Goal: Information Seeking & Learning: Find specific page/section

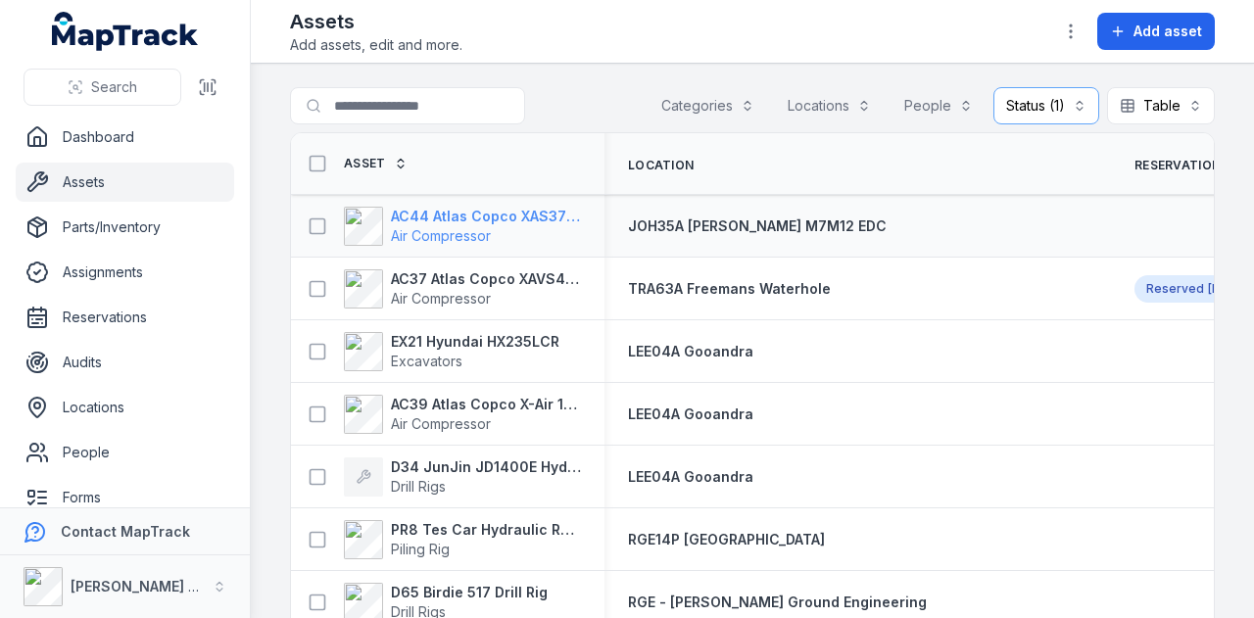
click at [527, 205] on div "AC44 Atlas Copco XAS375TA Air Compressor" at bounding box center [447, 226] width 313 height 55
click at [528, 207] on strong "AC44 Atlas Copco XAS375TA" at bounding box center [486, 217] width 190 height 20
click at [493, 271] on strong "AC37 Atlas Copco XAVS450" at bounding box center [486, 279] width 190 height 20
click at [496, 332] on strong "EX21 Hyundai HX235LCR" at bounding box center [475, 342] width 168 height 20
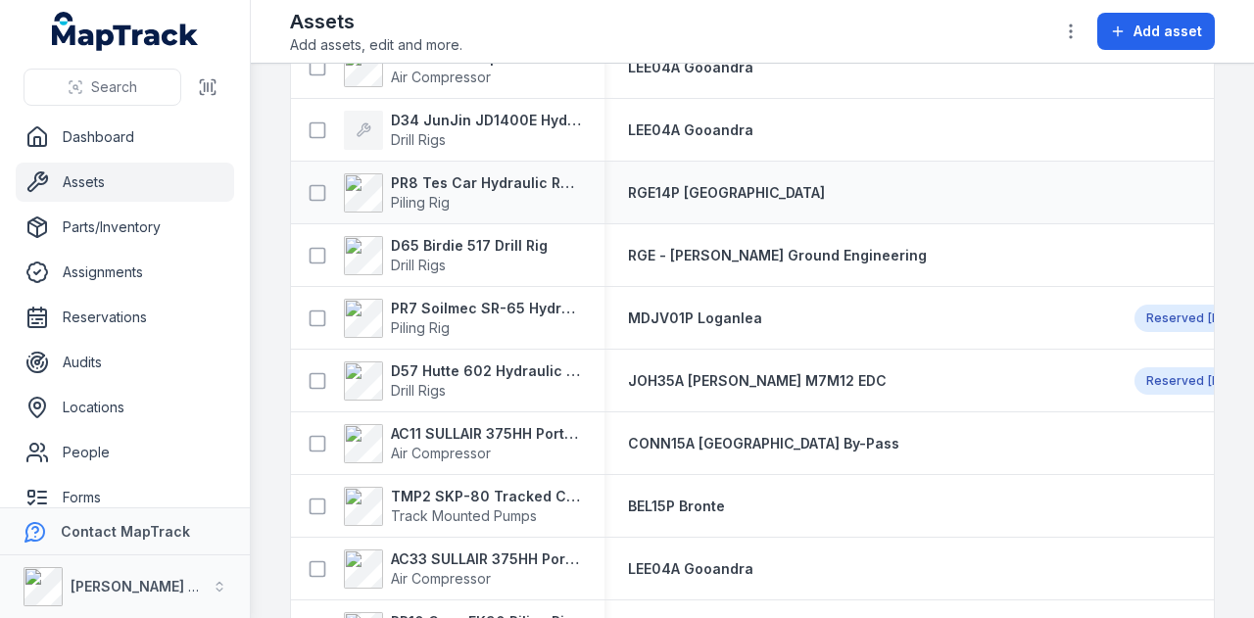
scroll to position [392, 0]
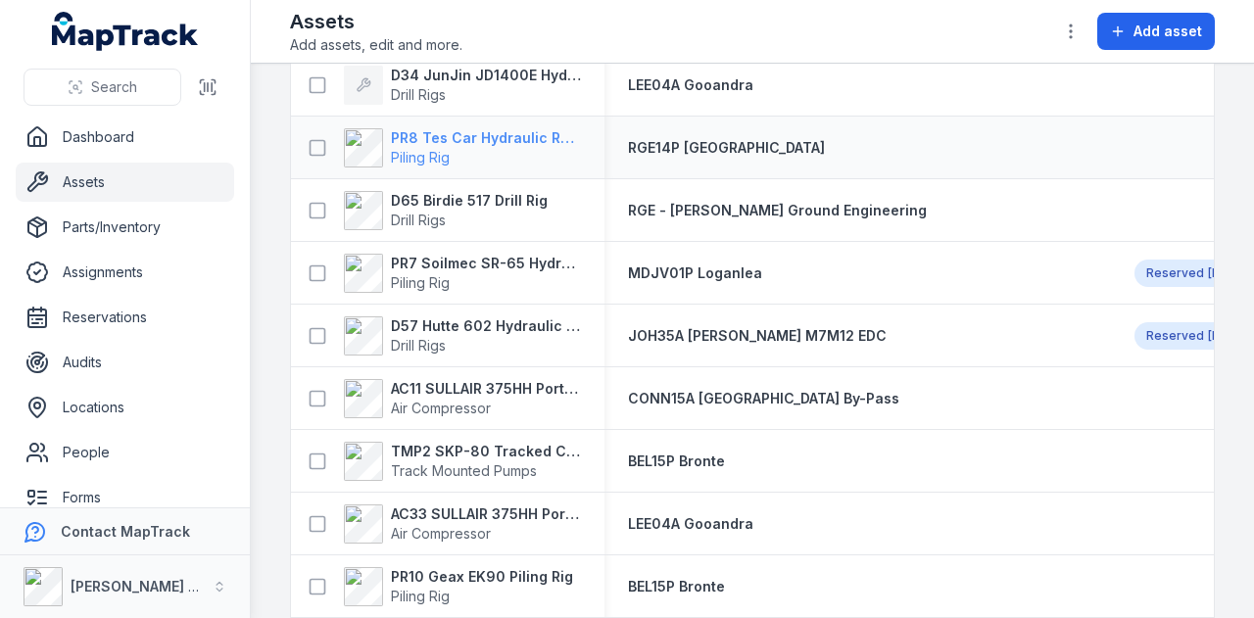
click at [514, 125] on div "PR8 Tes Car Hydraulic Rotary Rig Piling Rig" at bounding box center [447, 147] width 313 height 55
click at [512, 130] on strong "PR8 Tes Car Hydraulic Rotary Rig" at bounding box center [486, 138] width 190 height 20
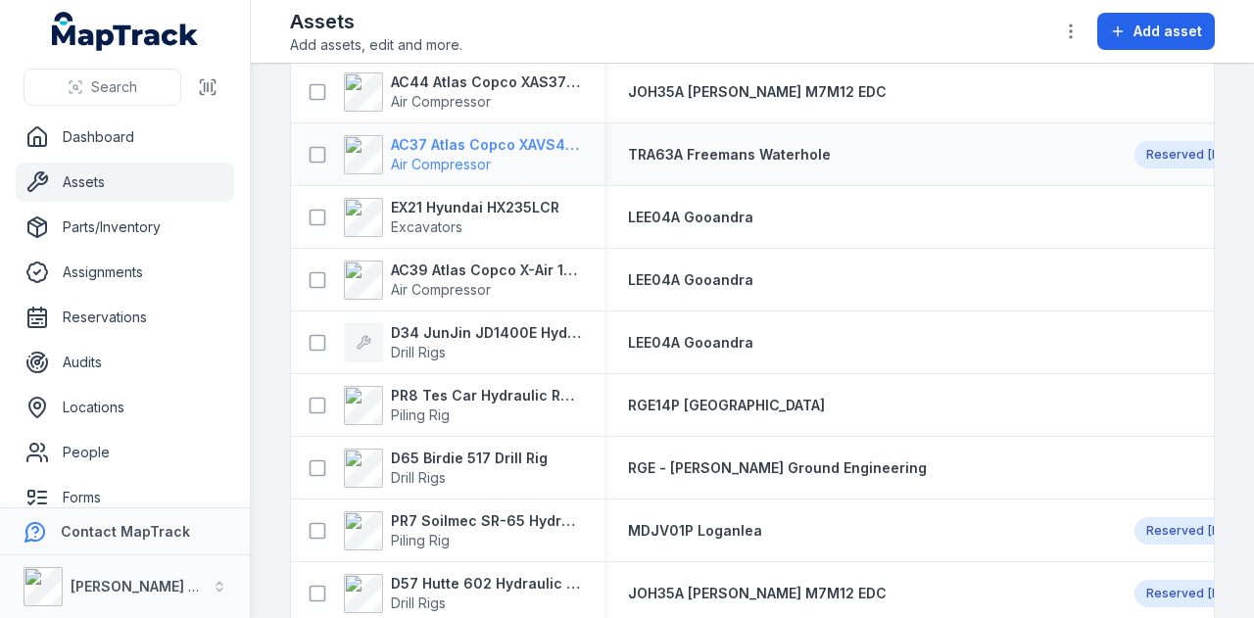
scroll to position [294, 0]
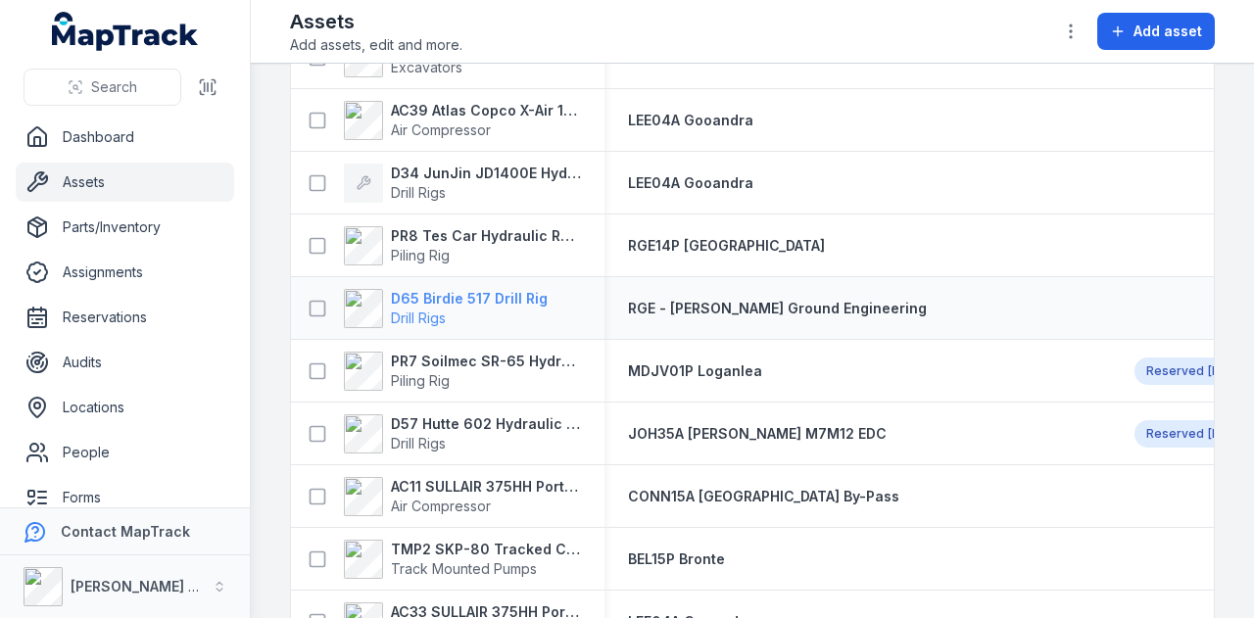
click at [501, 294] on strong "D65 Birdie 517 Drill Rig" at bounding box center [469, 299] width 157 height 20
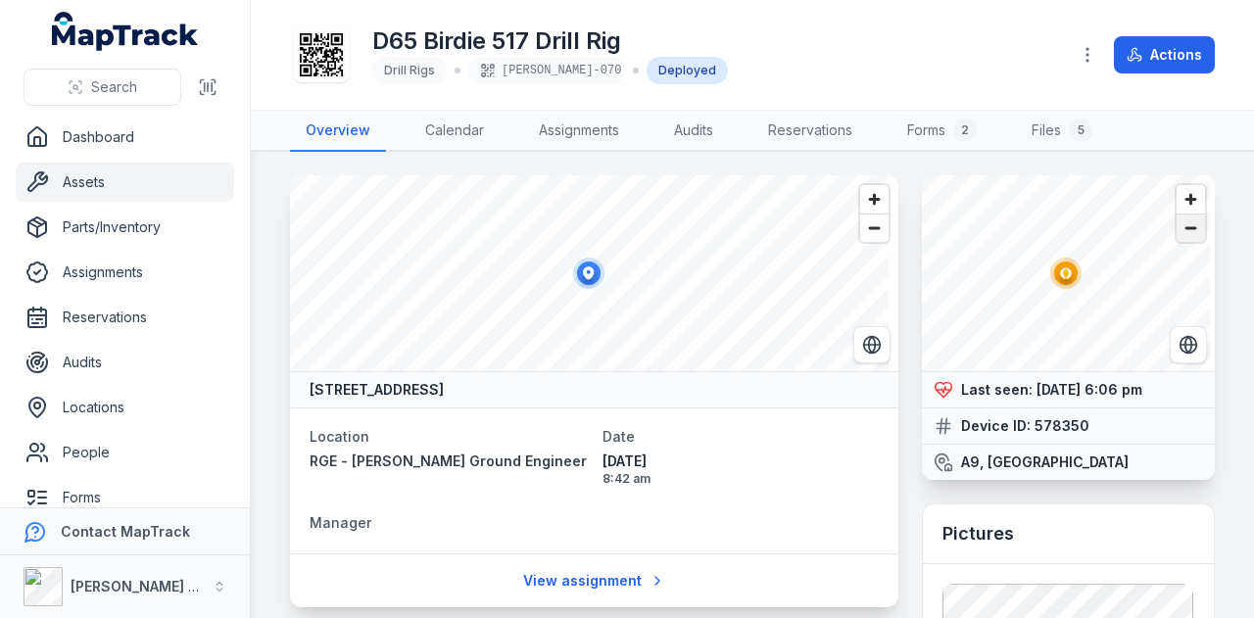
click at [1178, 226] on span "Zoom out" at bounding box center [1191, 228] width 28 height 27
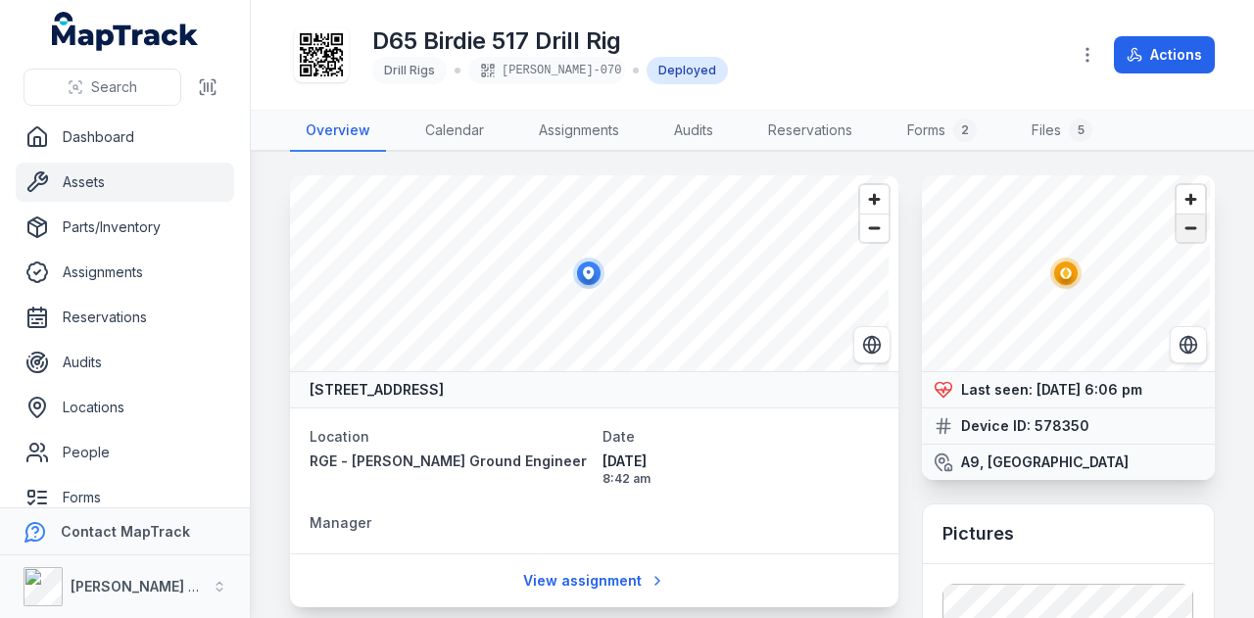
click at [1178, 226] on span "Zoom out" at bounding box center [1191, 228] width 28 height 27
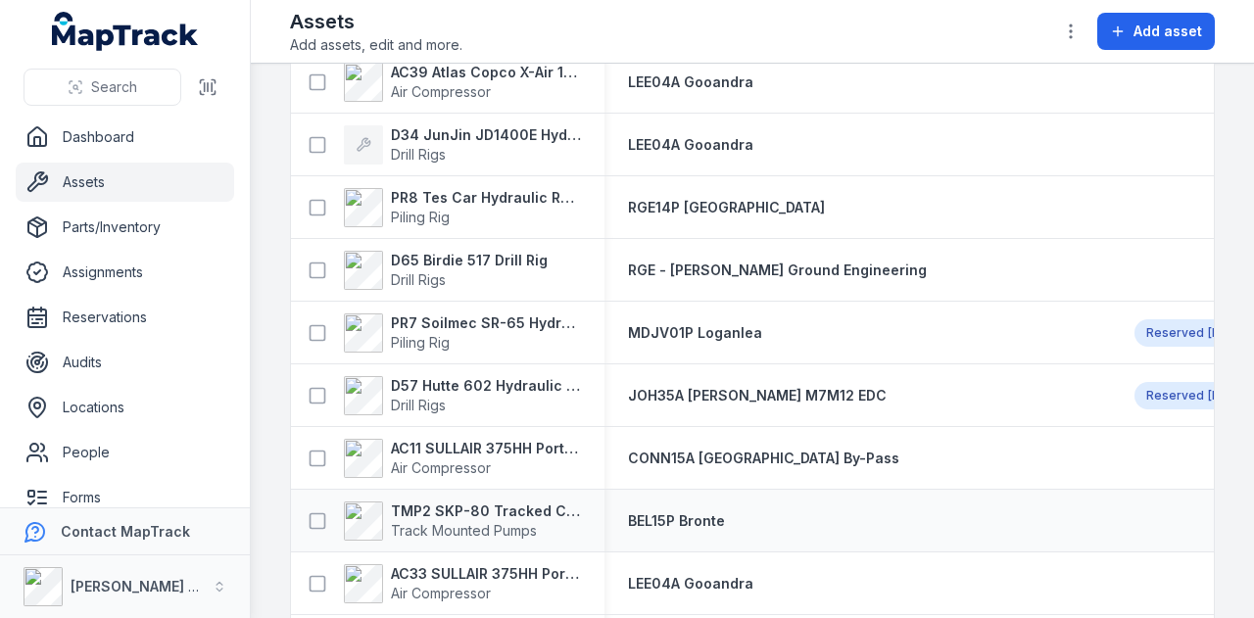
scroll to position [490, 0]
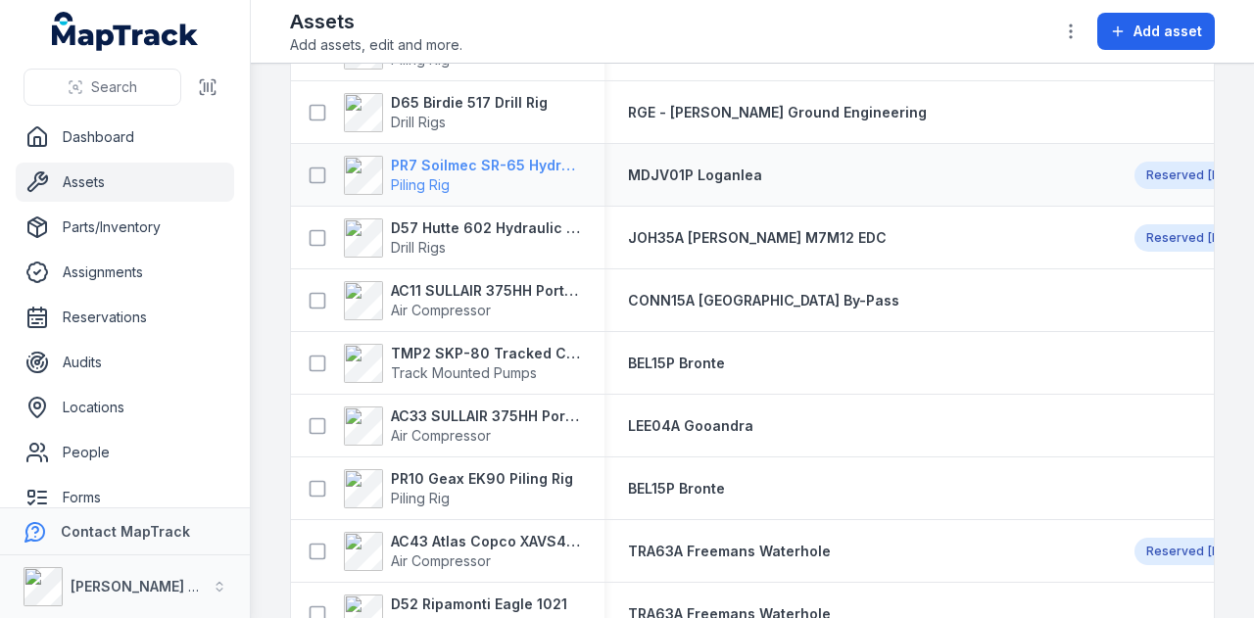
click at [500, 168] on strong "PR7 Soilmec SR-65 Hydraulic Rotary Rig" at bounding box center [486, 166] width 190 height 20
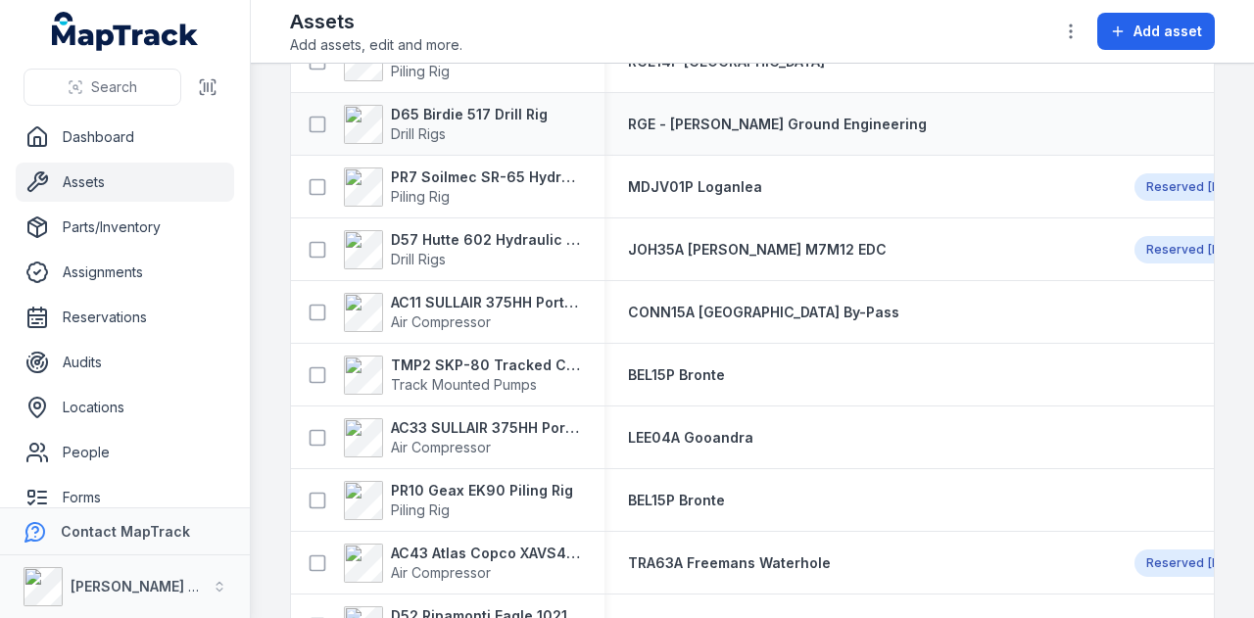
scroll to position [490, 0]
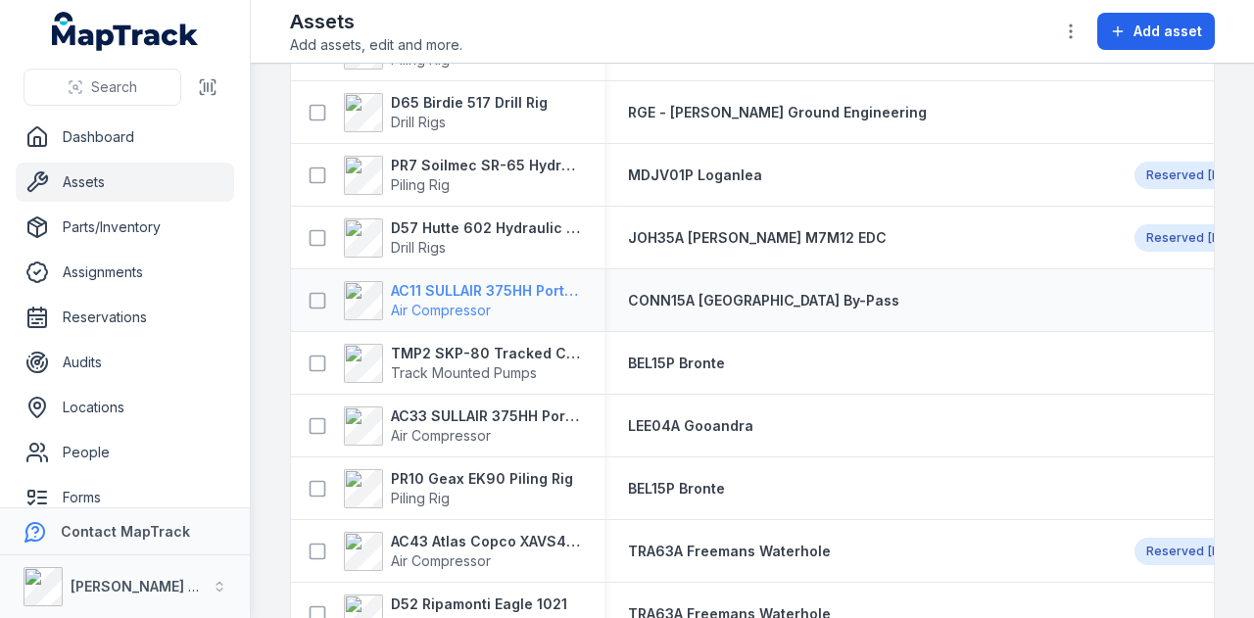
click at [460, 293] on strong "AC11 SULLAIR 375HH Portable Compressor" at bounding box center [486, 291] width 190 height 20
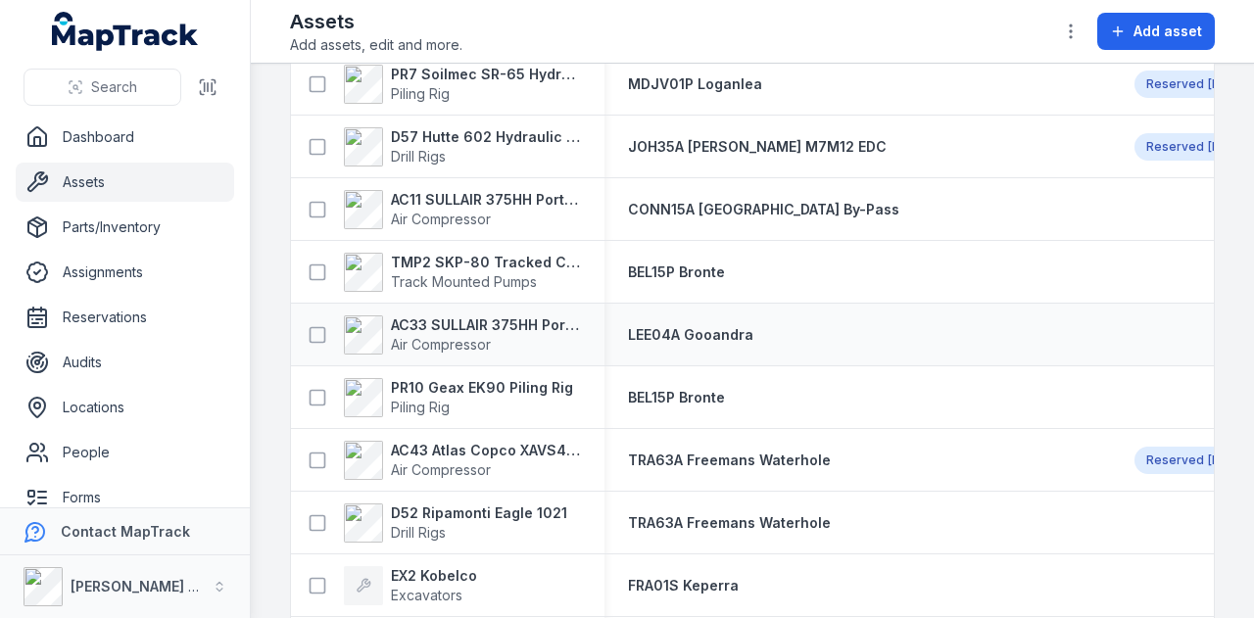
scroll to position [588, 0]
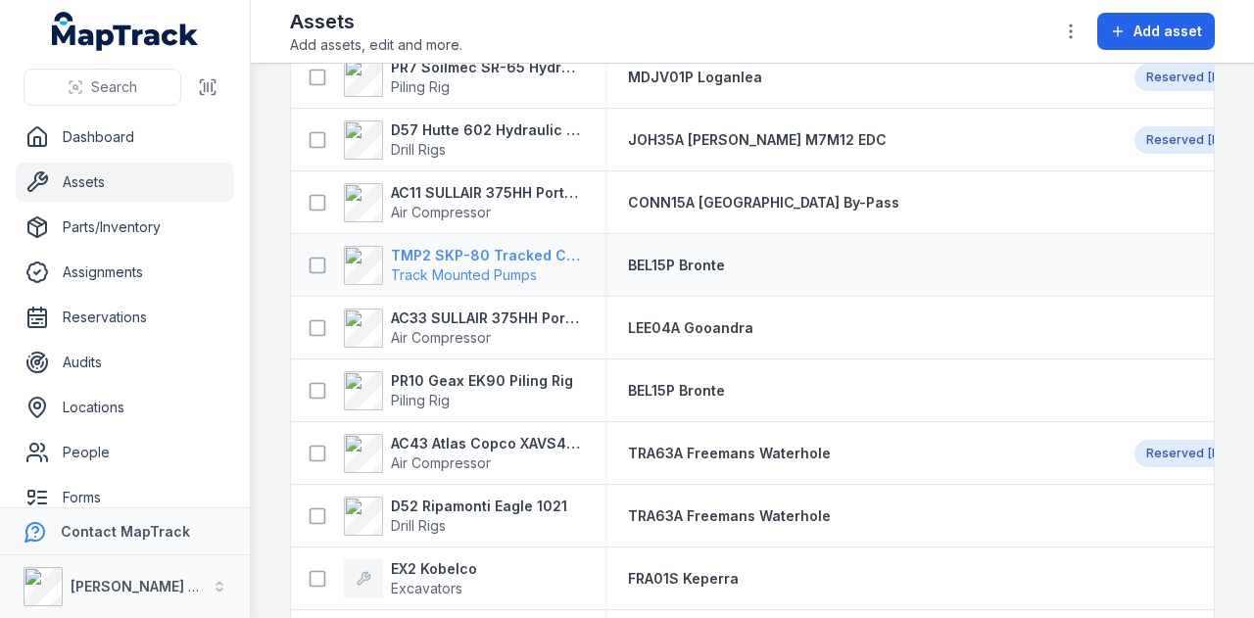
click at [511, 266] on span "Track Mounted Pumps" at bounding box center [464, 274] width 146 height 17
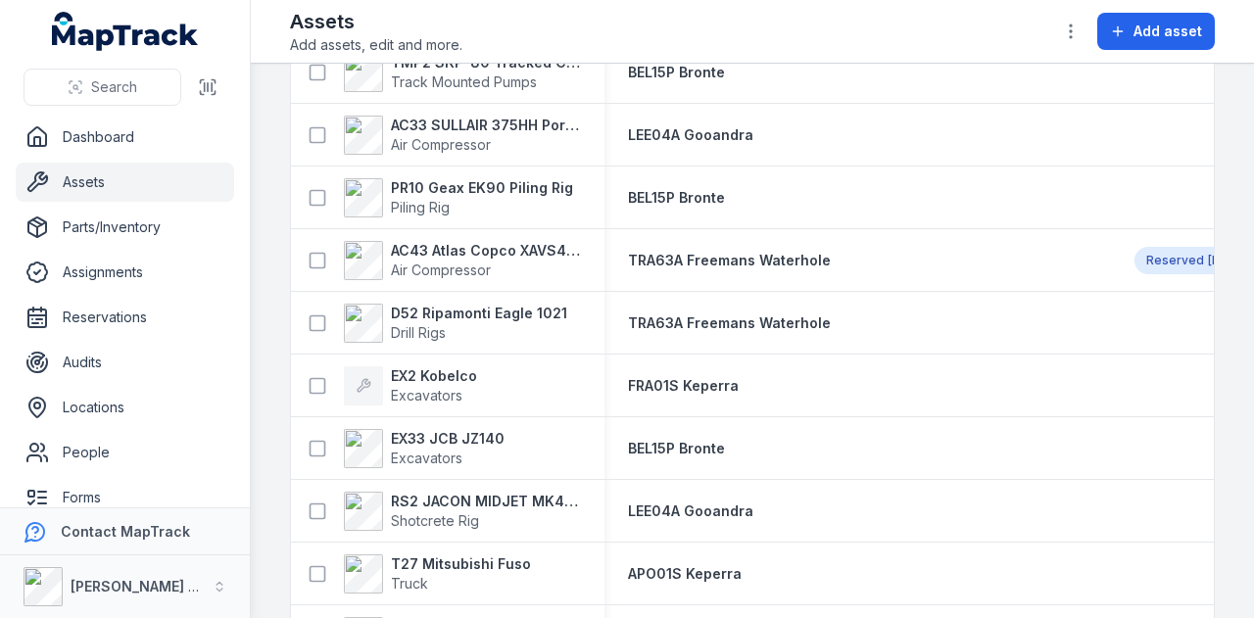
scroll to position [784, 0]
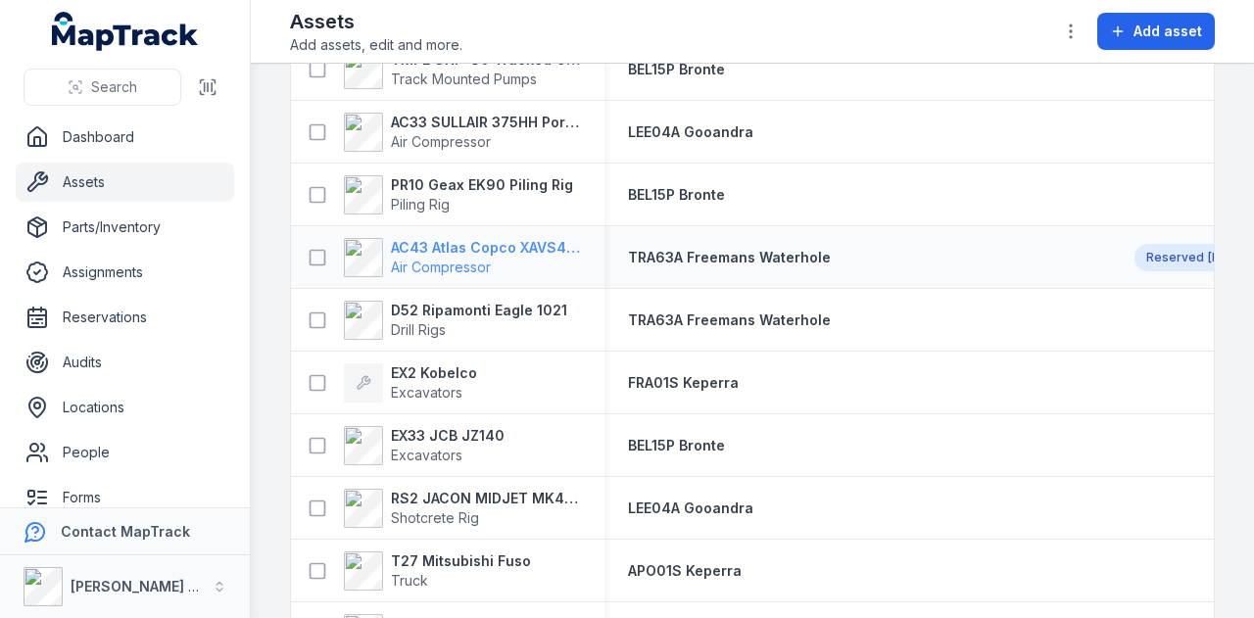
click at [570, 248] on strong "AC43 Atlas Copco XAVS450" at bounding box center [486, 248] width 190 height 20
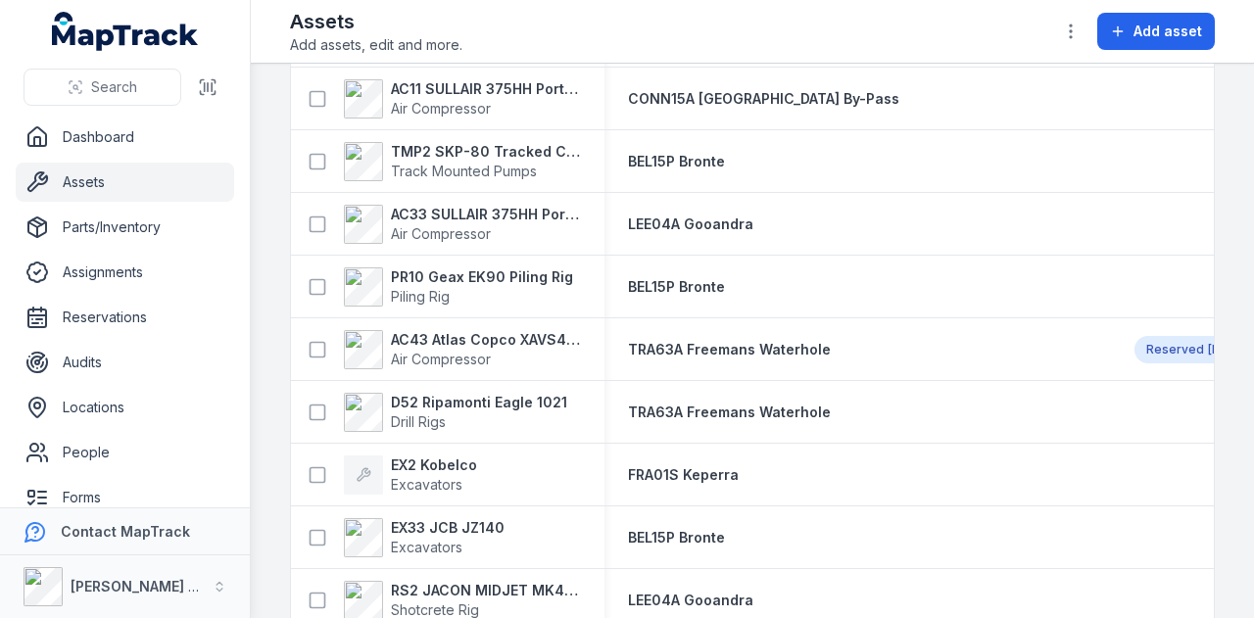
scroll to position [784, 0]
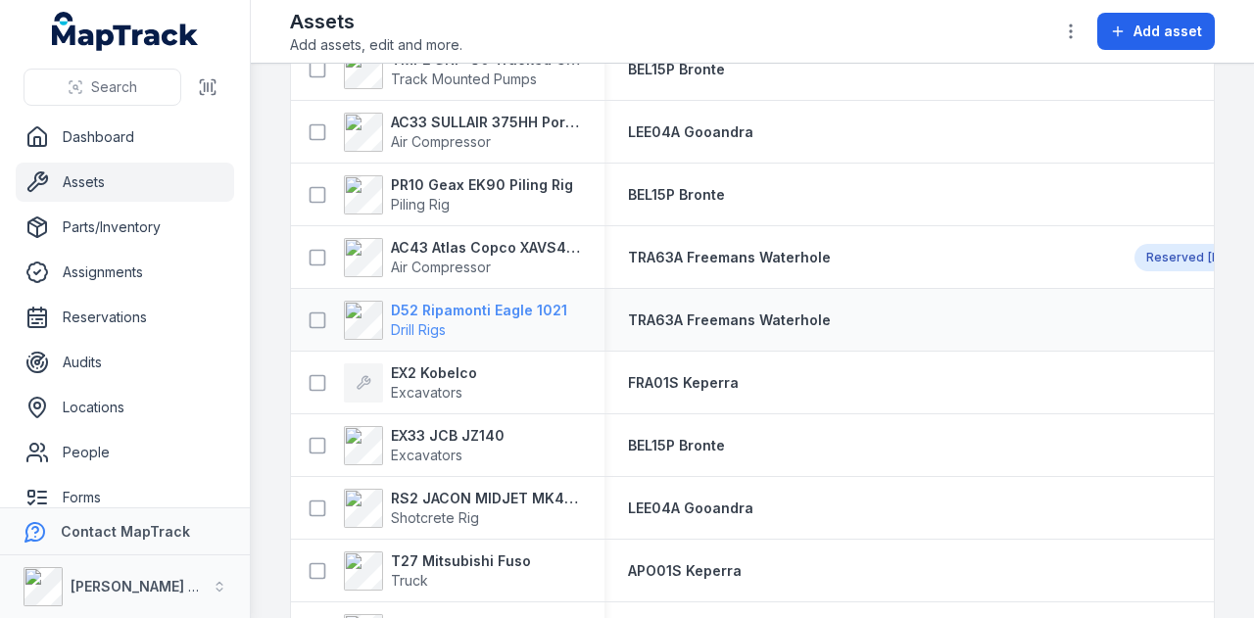
click at [494, 311] on strong "D52 Ripamonti Eagle 1021" at bounding box center [479, 311] width 176 height 20
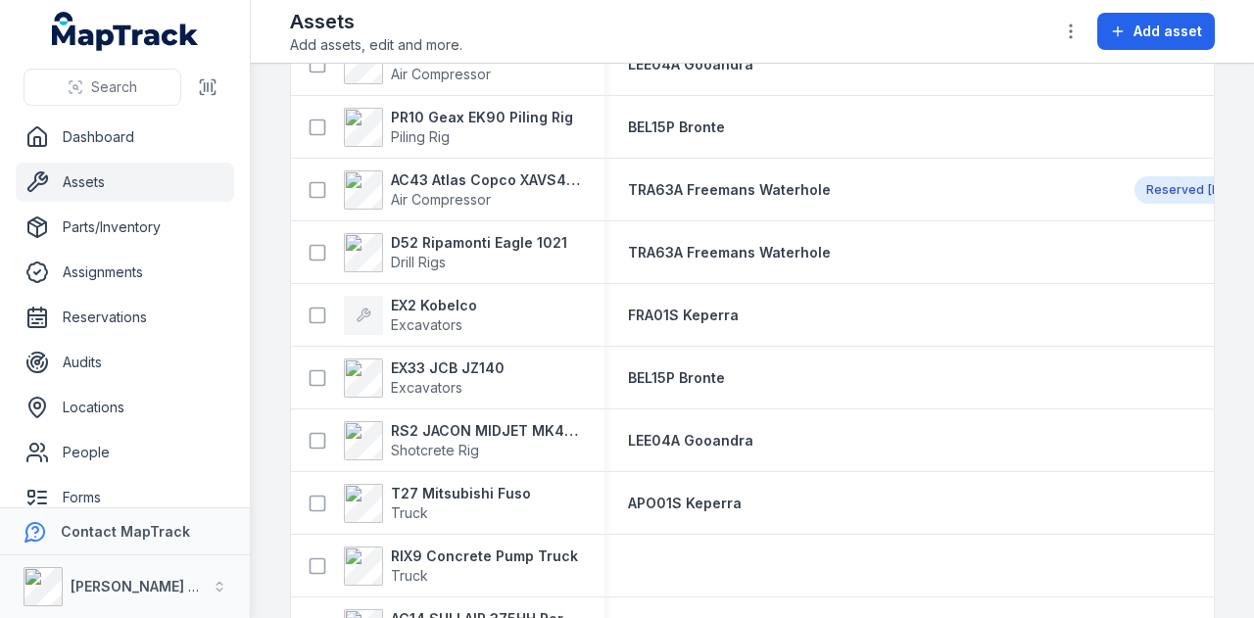
scroll to position [882, 0]
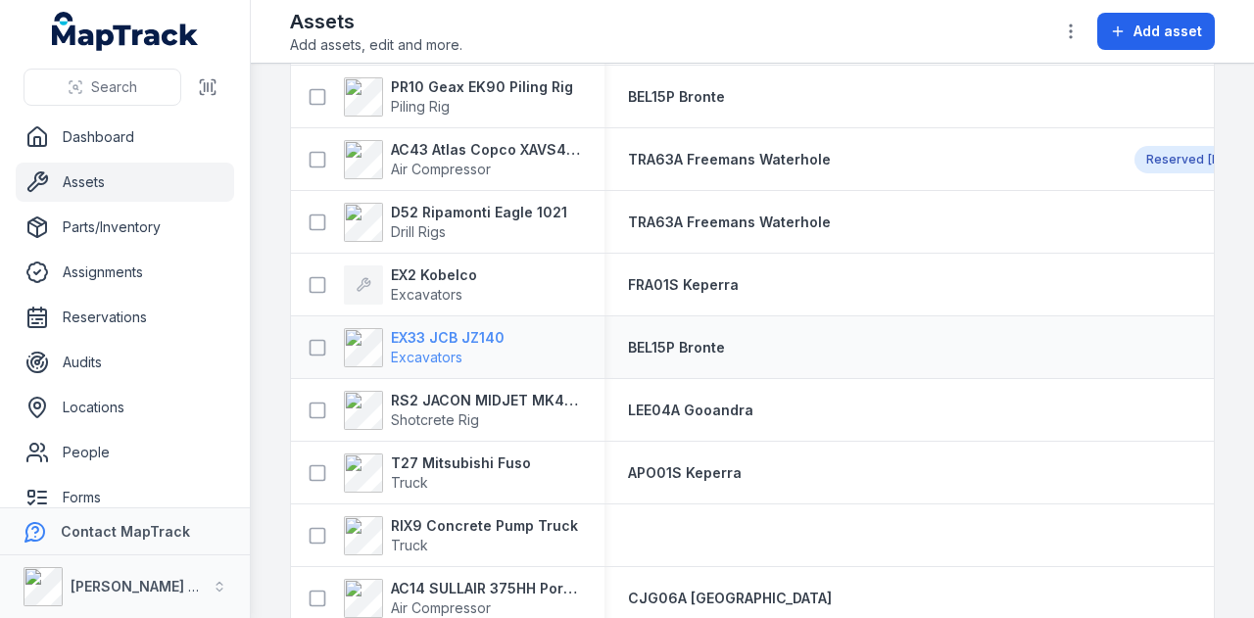
click at [480, 336] on strong "EX33 JCB JZ140" at bounding box center [448, 338] width 114 height 20
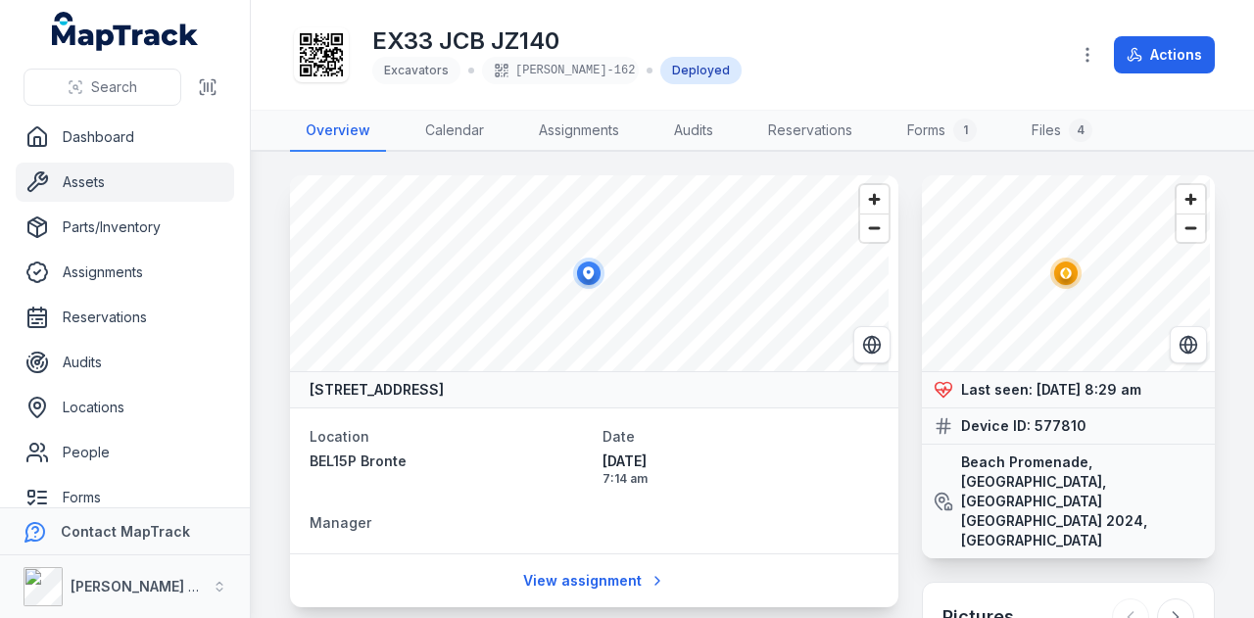
click at [141, 189] on link "Assets" at bounding box center [125, 182] width 218 height 39
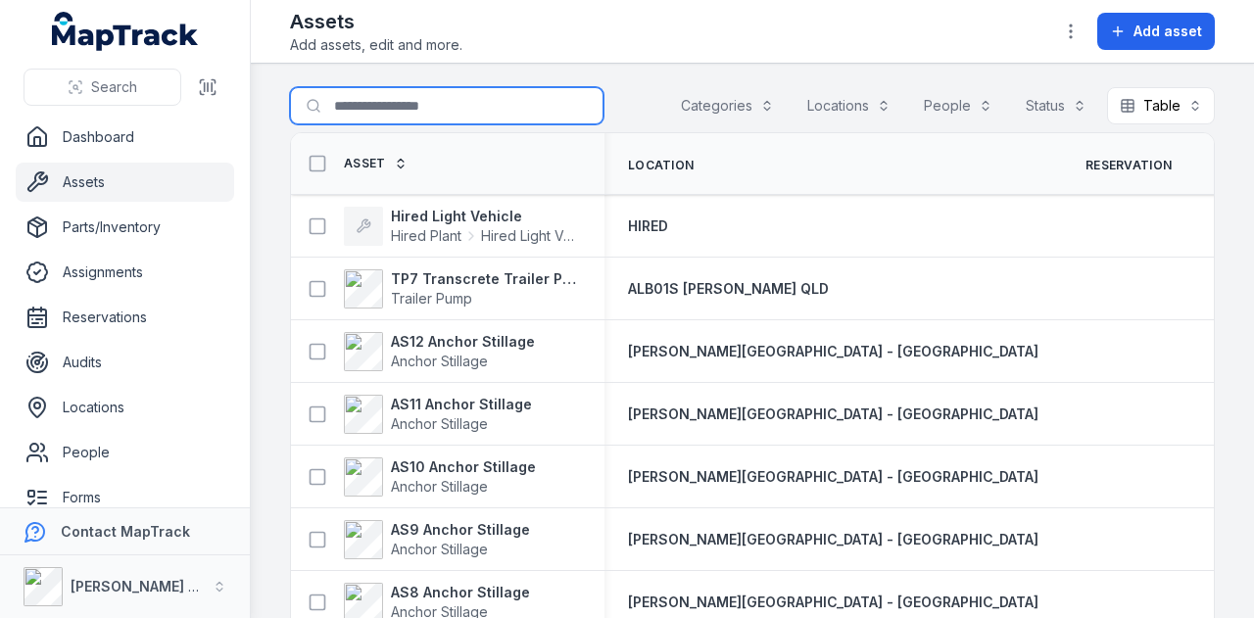
click at [403, 112] on input "Search for assets" at bounding box center [446, 105] width 313 height 37
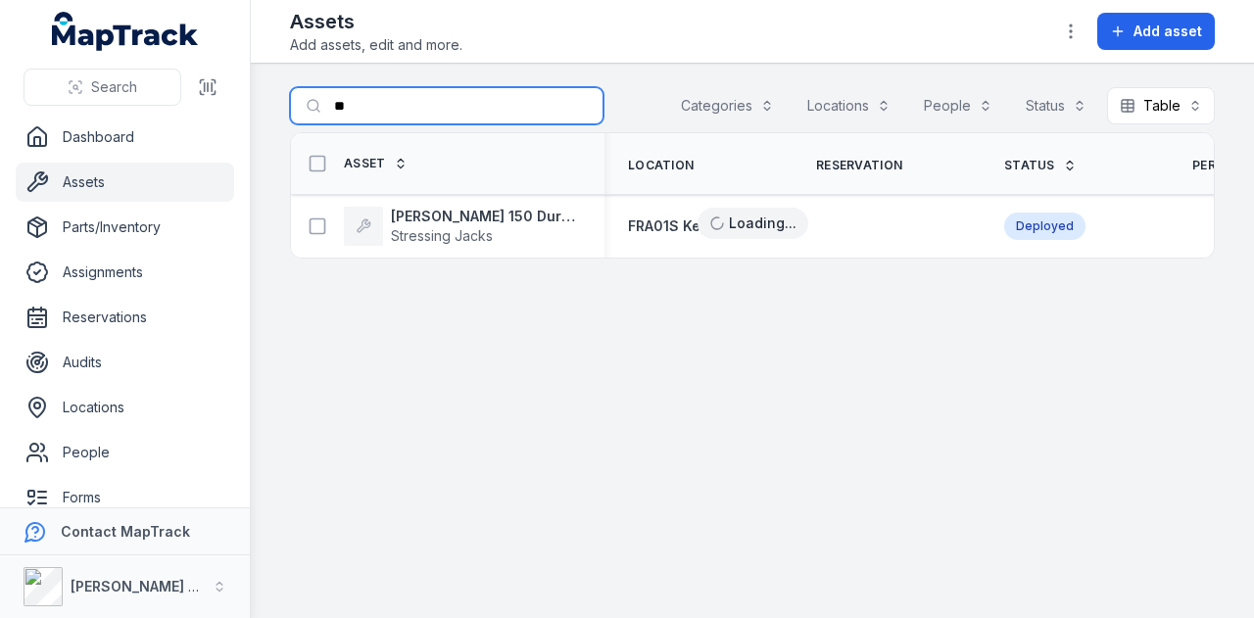
type input "*"
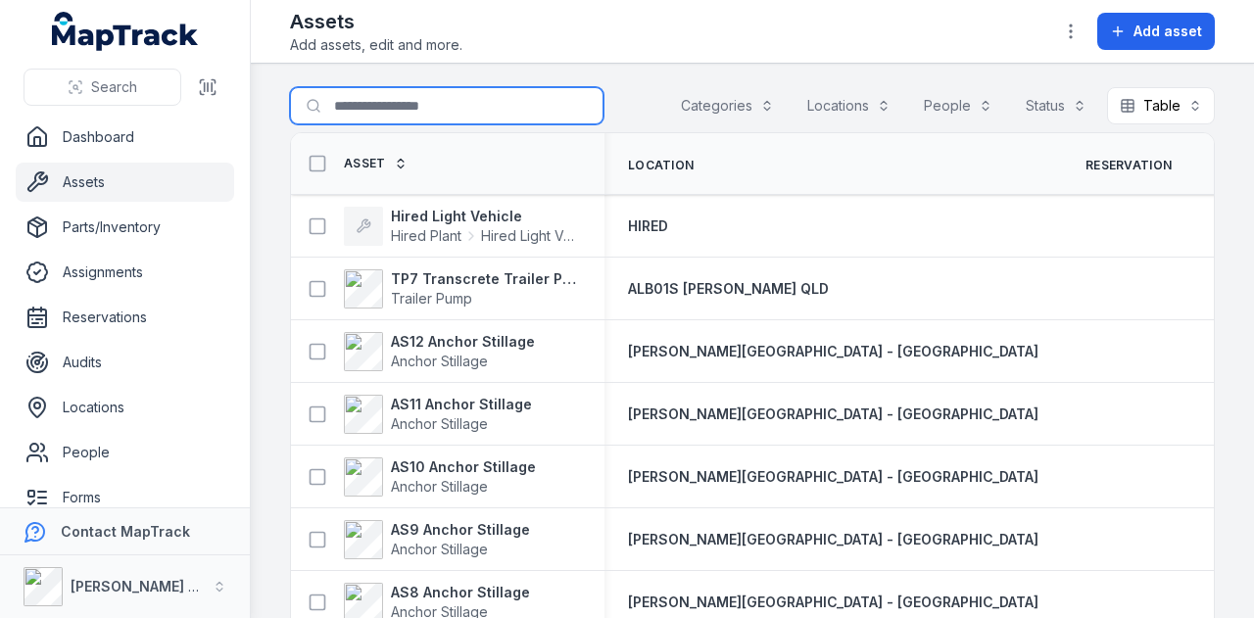
click at [713, 105] on button "Categories" at bounding box center [727, 105] width 119 height 37
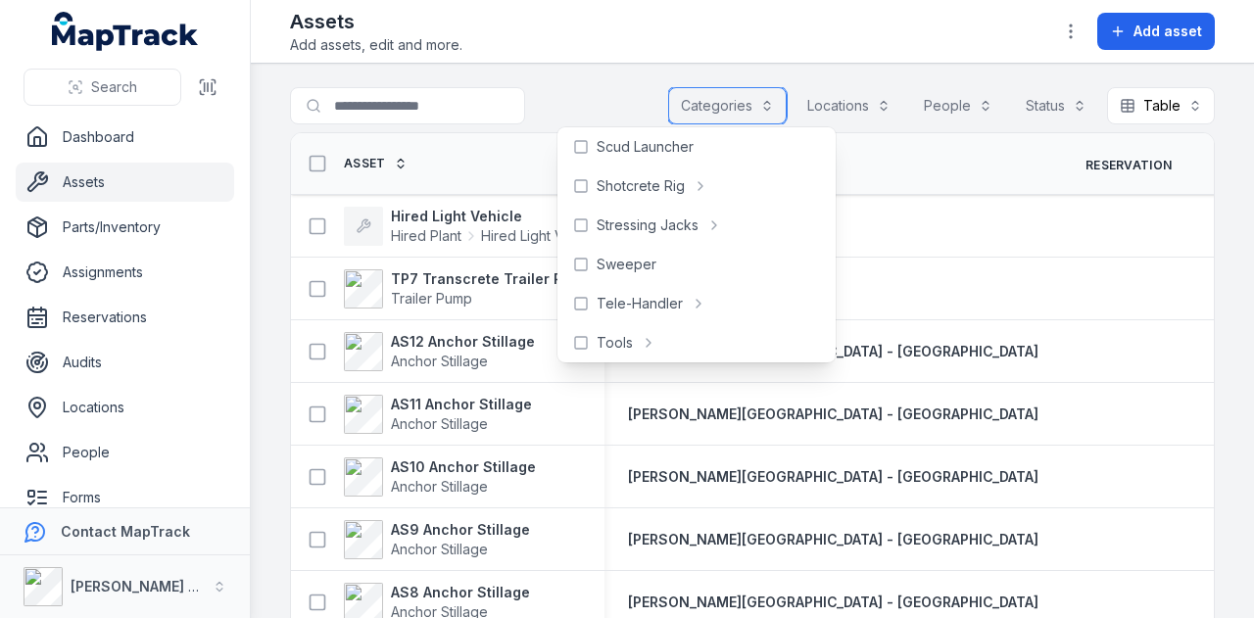
scroll to position [980, 0]
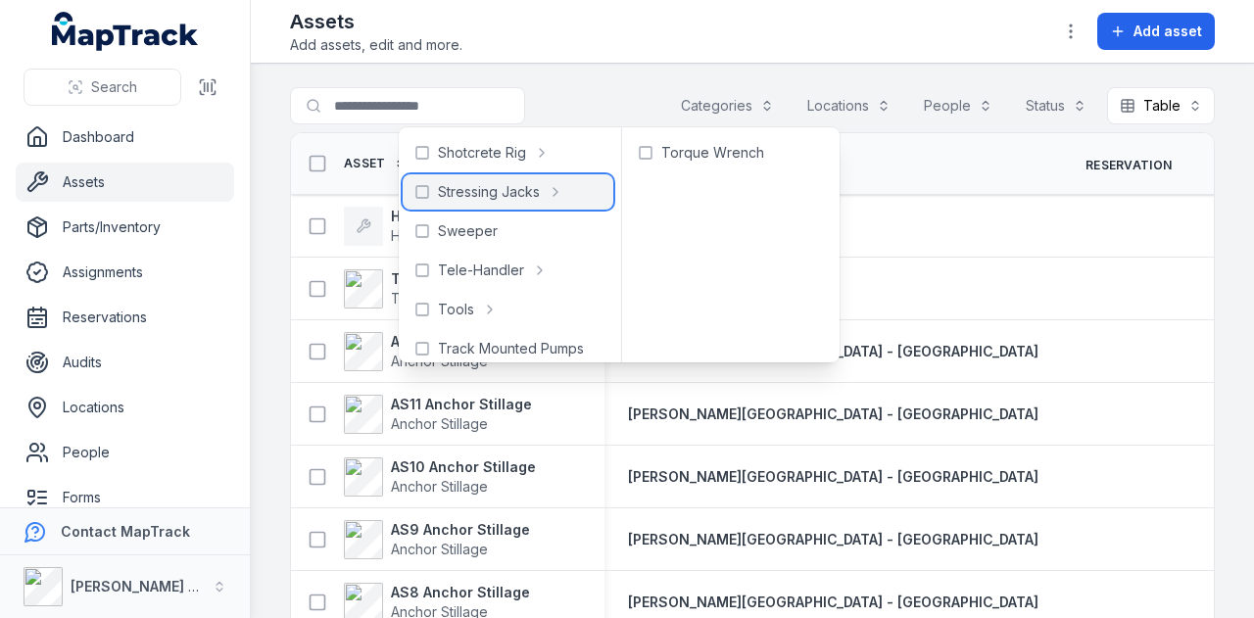
click at [513, 187] on span "Stressing Jacks" at bounding box center [489, 192] width 102 height 20
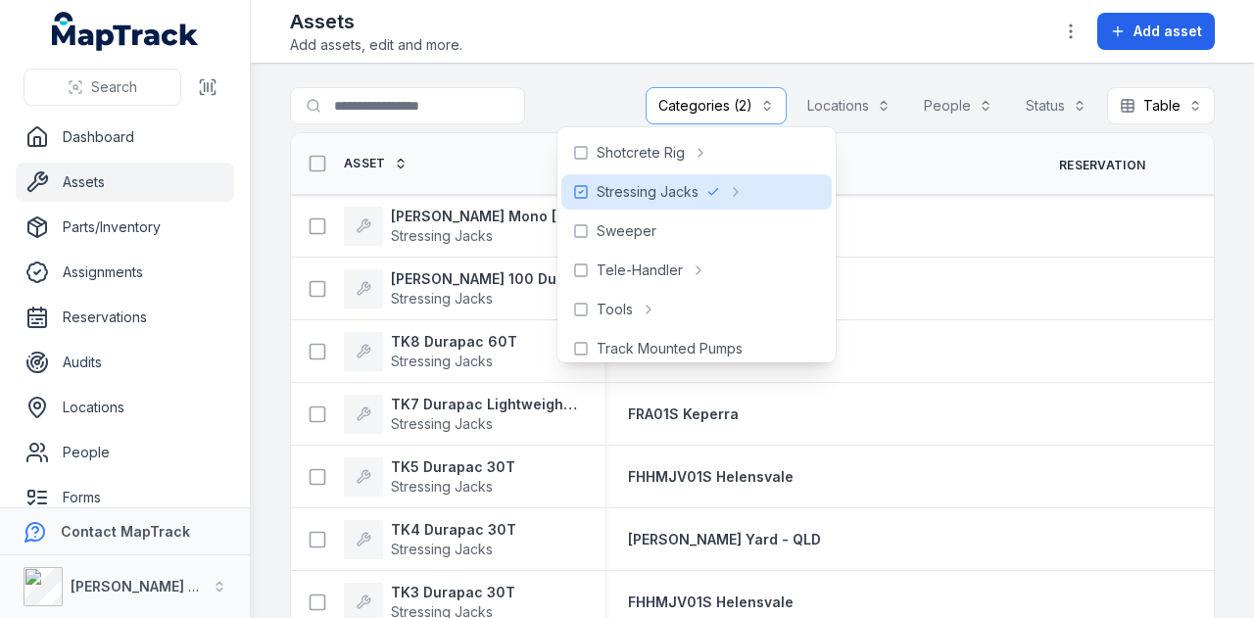
click at [583, 68] on main "**********" at bounding box center [752, 341] width 1003 height 554
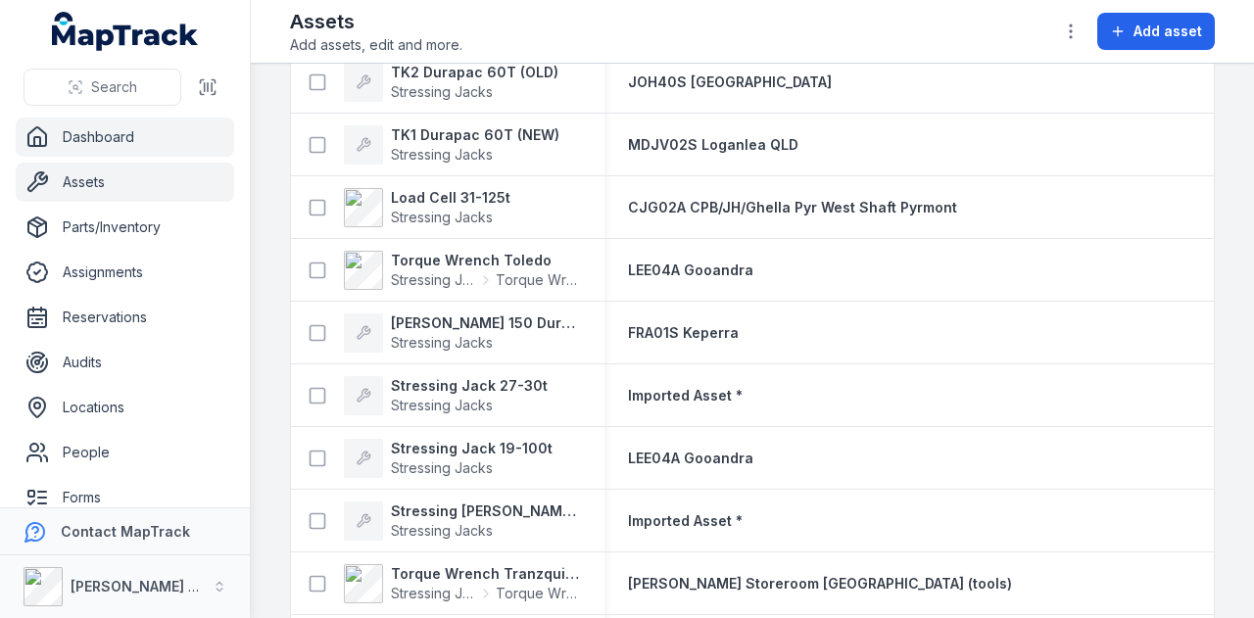
scroll to position [472, 0]
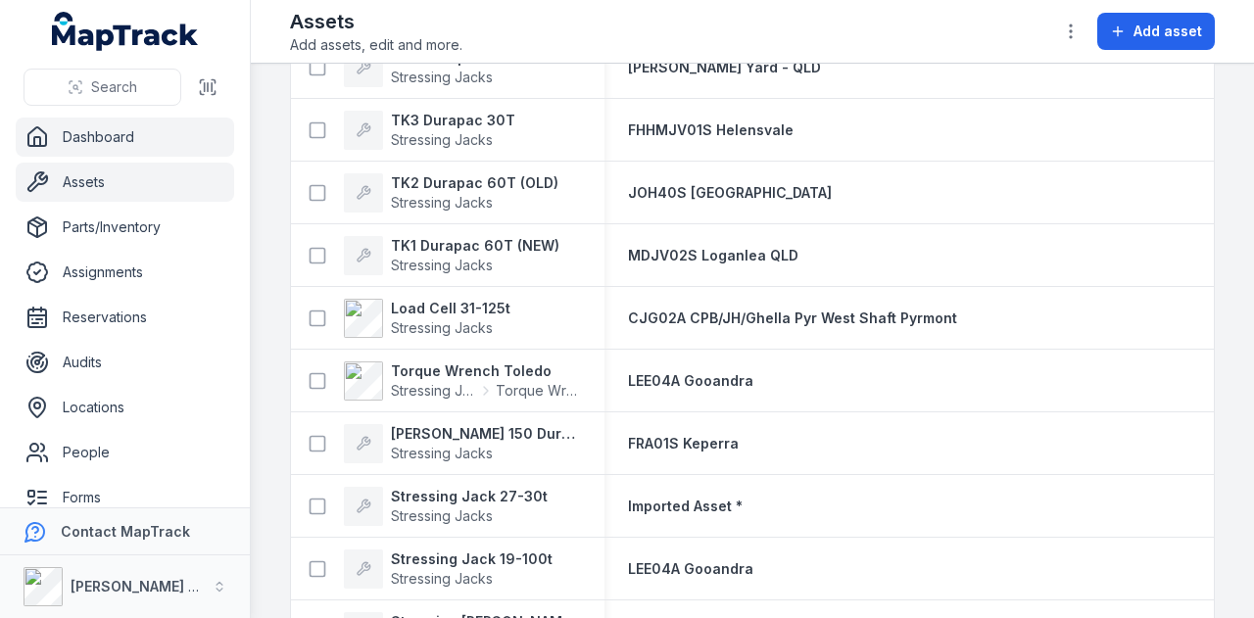
click at [120, 145] on link "Dashboard" at bounding box center [125, 137] width 218 height 39
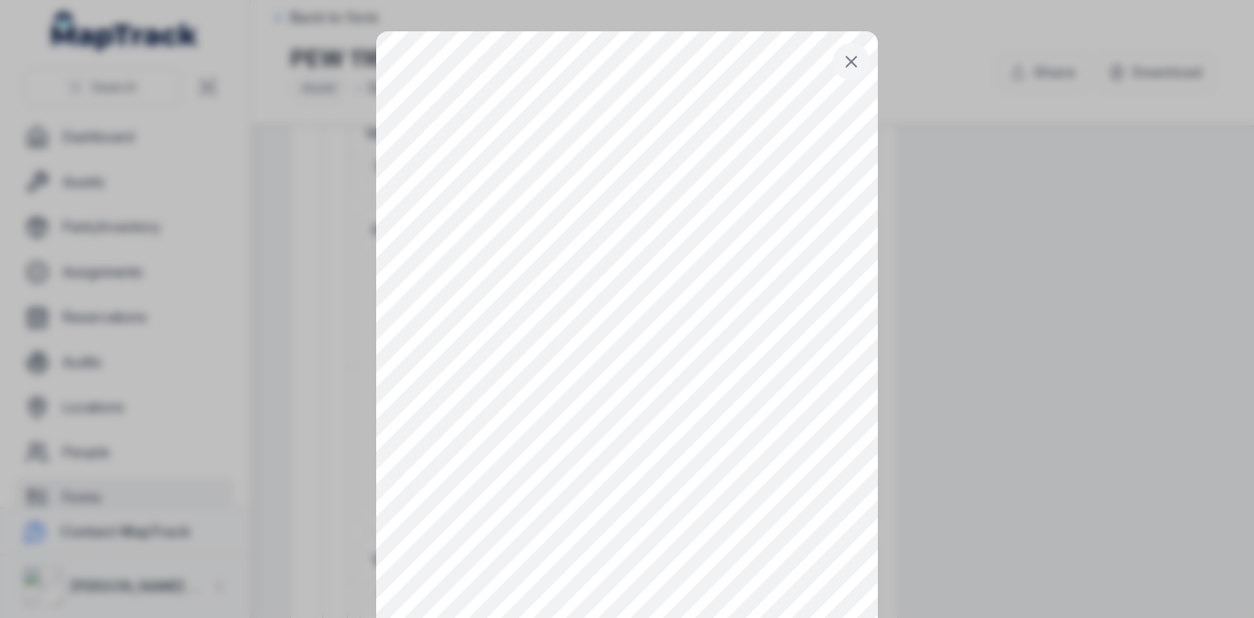
click at [833, 54] on button at bounding box center [851, 61] width 37 height 37
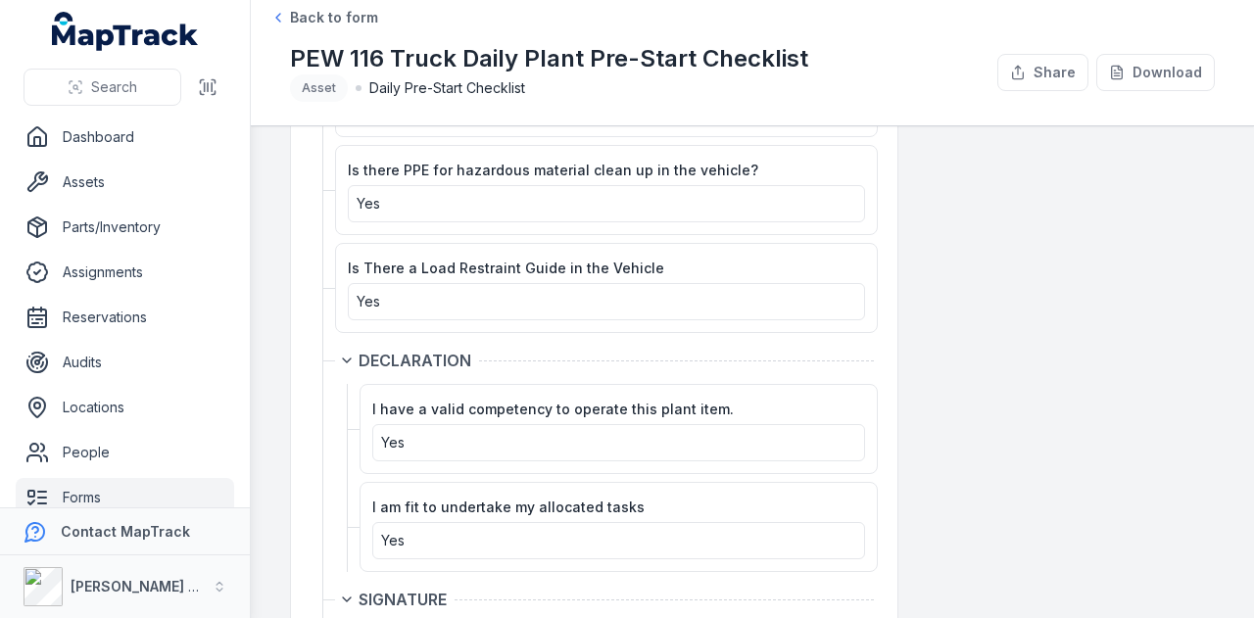
scroll to position [3587, 0]
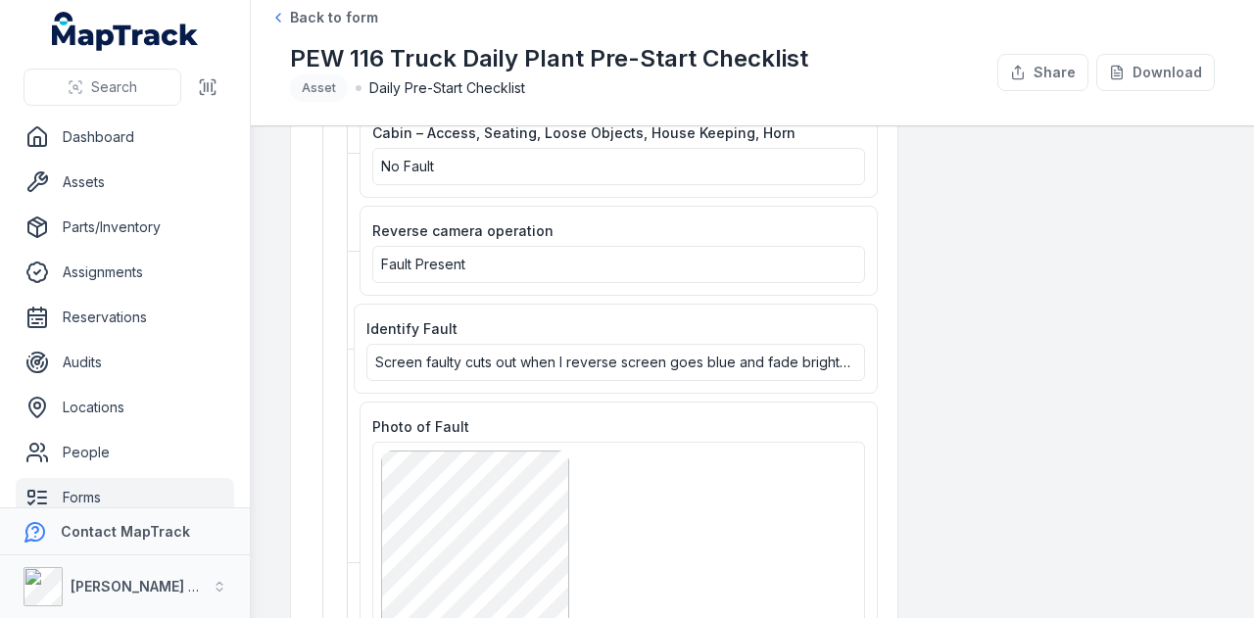
scroll to position [882, 0]
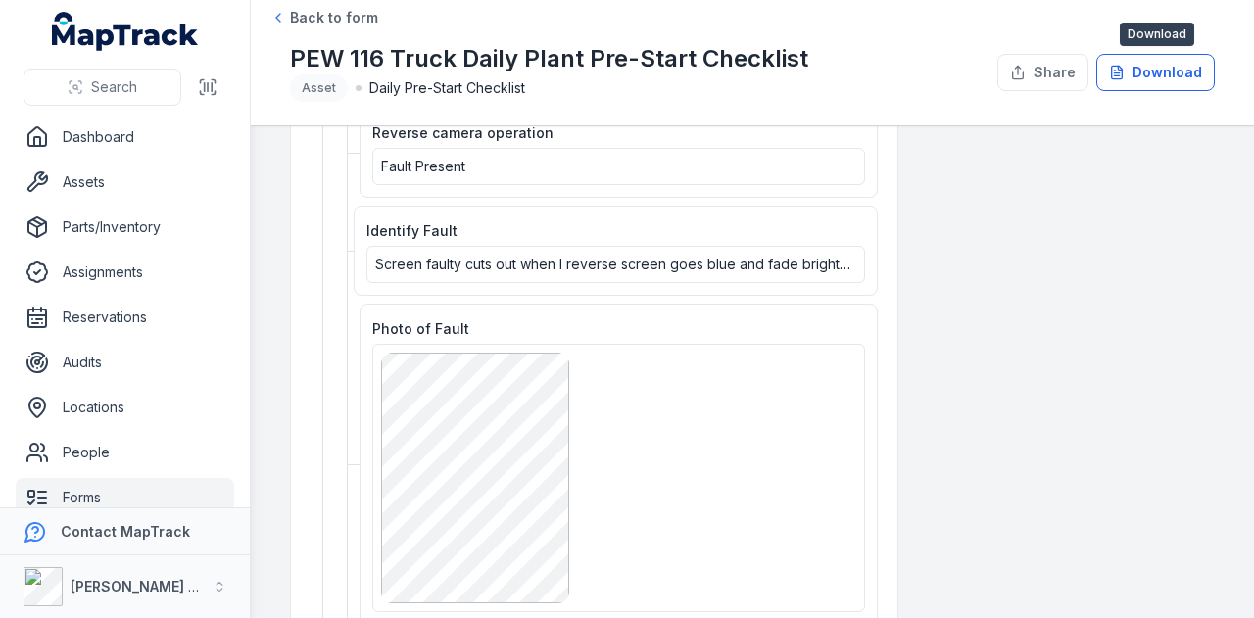
click at [1162, 73] on button "Download" at bounding box center [1155, 72] width 119 height 37
click at [1166, 62] on button "Download" at bounding box center [1155, 72] width 119 height 37
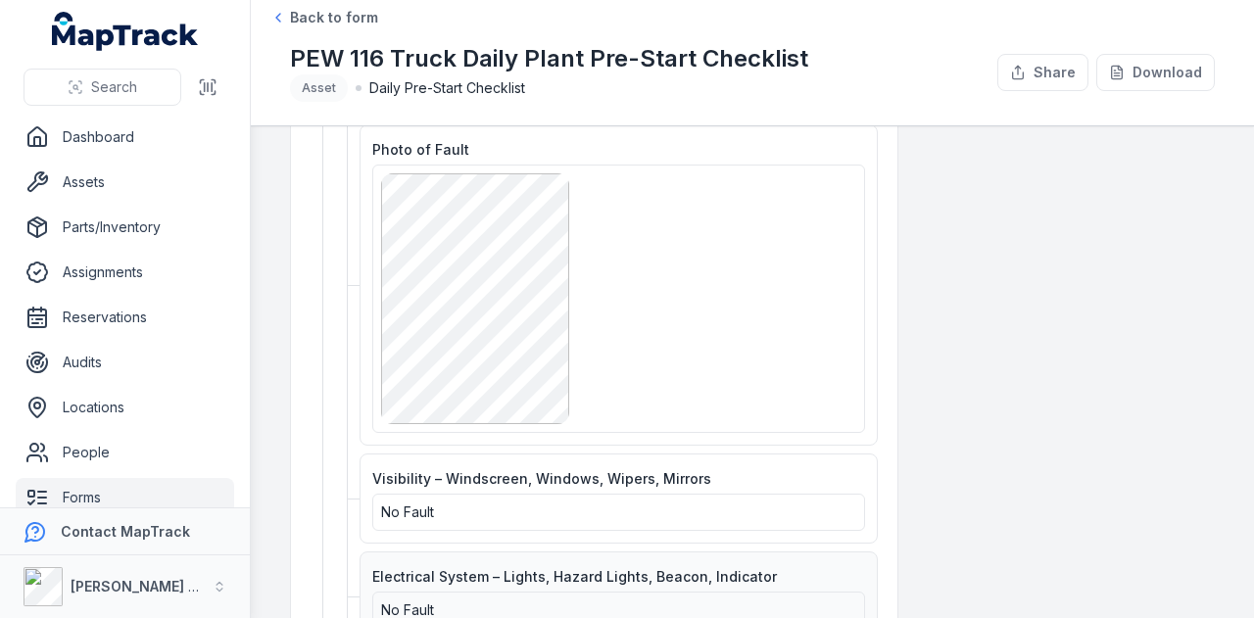
scroll to position [980, 0]
